Goal: Task Accomplishment & Management: Manage account settings

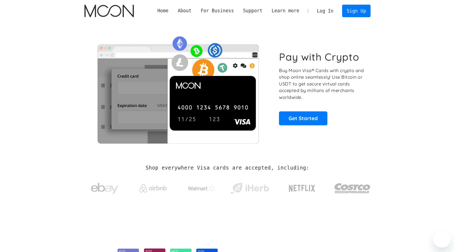
click at [328, 11] on link "Log In" at bounding box center [325, 11] width 26 height 12
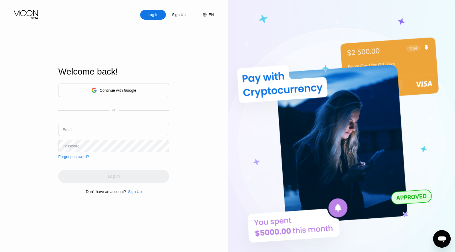
click at [125, 91] on div "Continue with Google" at bounding box center [118, 90] width 37 height 4
